Goal: Transaction & Acquisition: Book appointment/travel/reservation

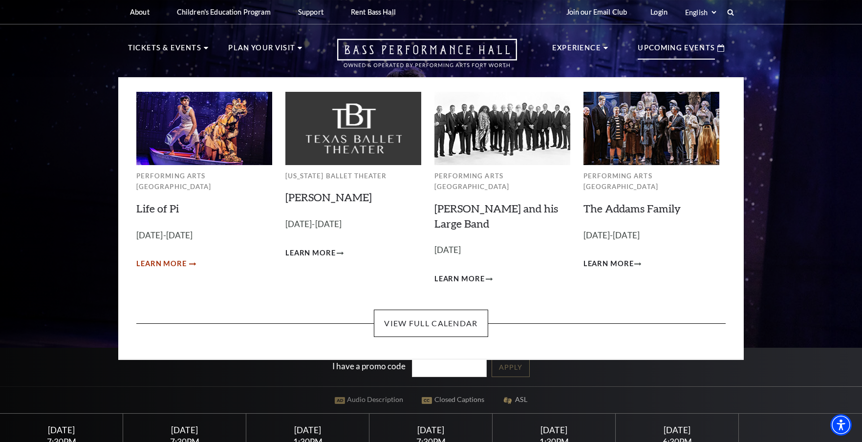
click at [176, 258] on span "Learn More" at bounding box center [161, 264] width 50 height 12
click at [165, 258] on span "Learn More" at bounding box center [161, 264] width 50 height 12
click at [414, 313] on link "View Full Calendar" at bounding box center [431, 323] width 114 height 27
click at [178, 258] on span "Learn More" at bounding box center [161, 264] width 50 height 12
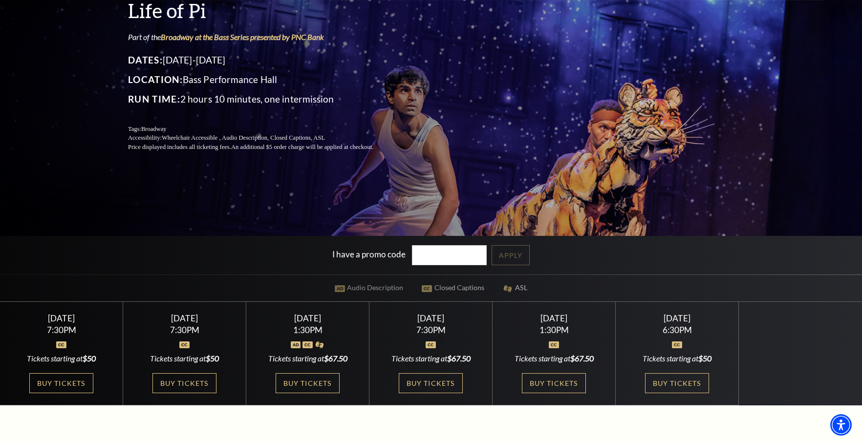
scroll to position [131, 0]
